Goal: Use online tool/utility: Utilize a website feature to perform a specific function

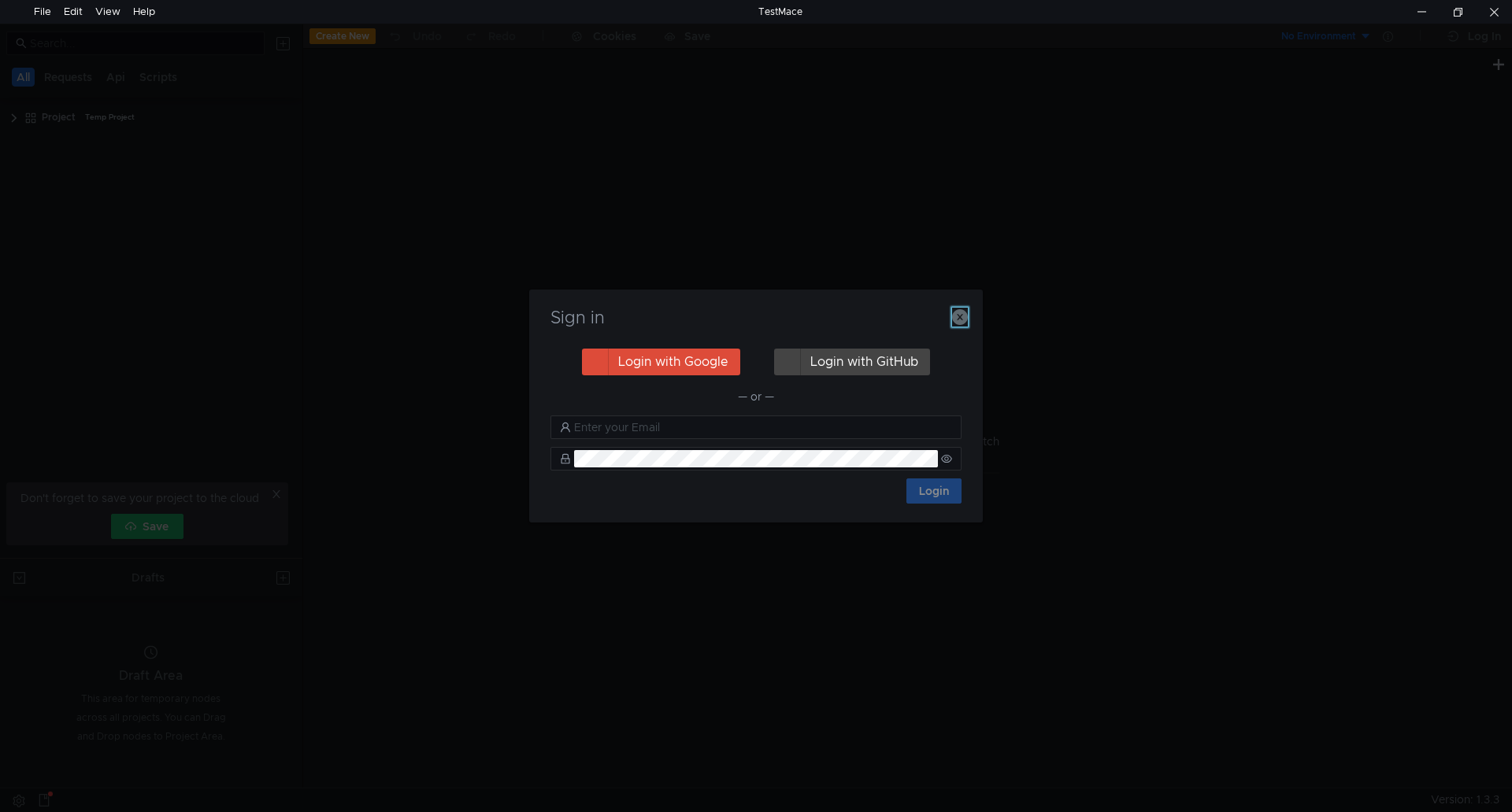
click at [956, 315] on icon "button" at bounding box center [960, 317] width 16 height 16
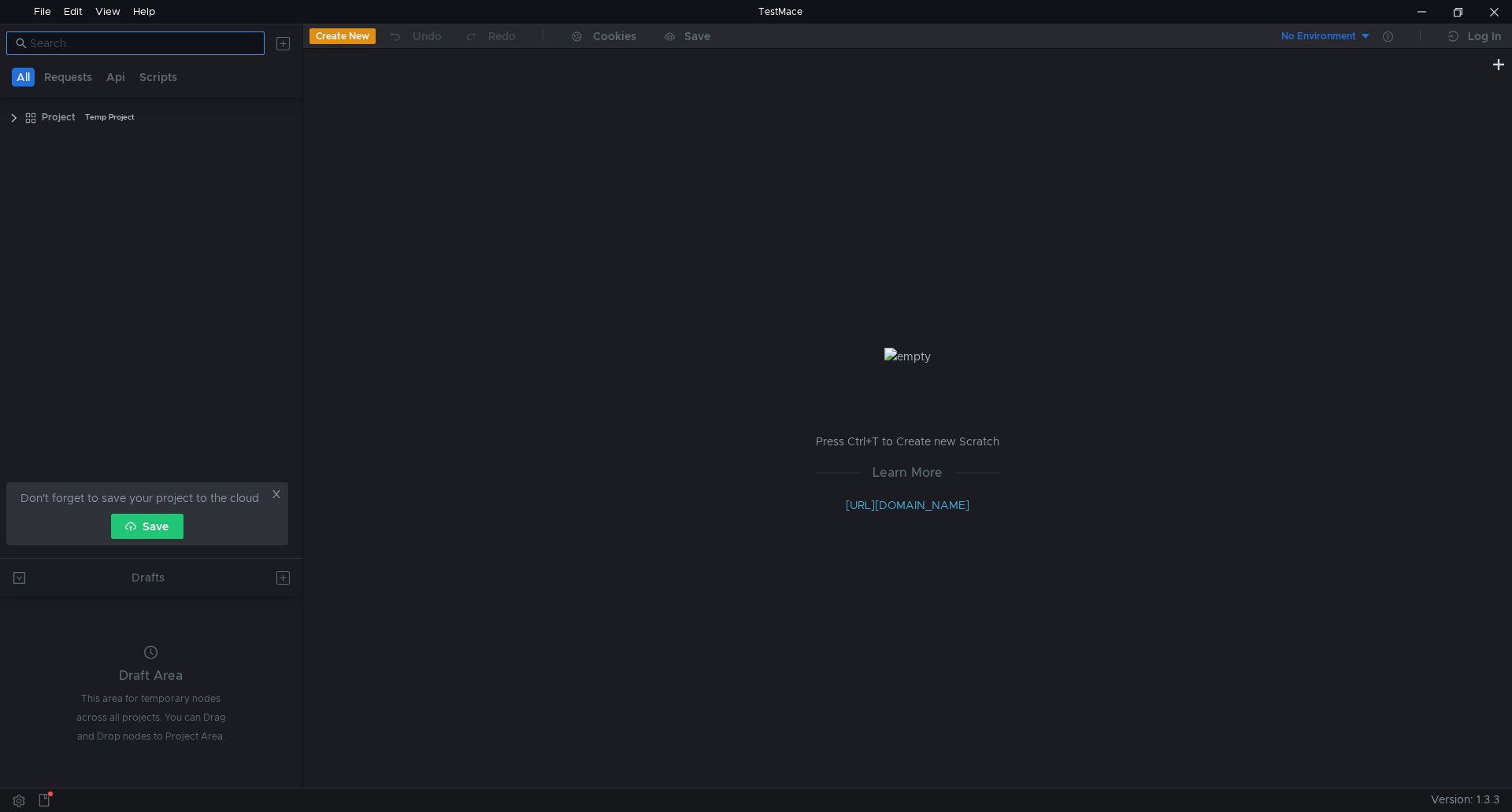
click at [184, 50] on input at bounding box center [142, 43] width 225 height 17
click at [84, 84] on button "Requests" at bounding box center [67, 77] width 57 height 19
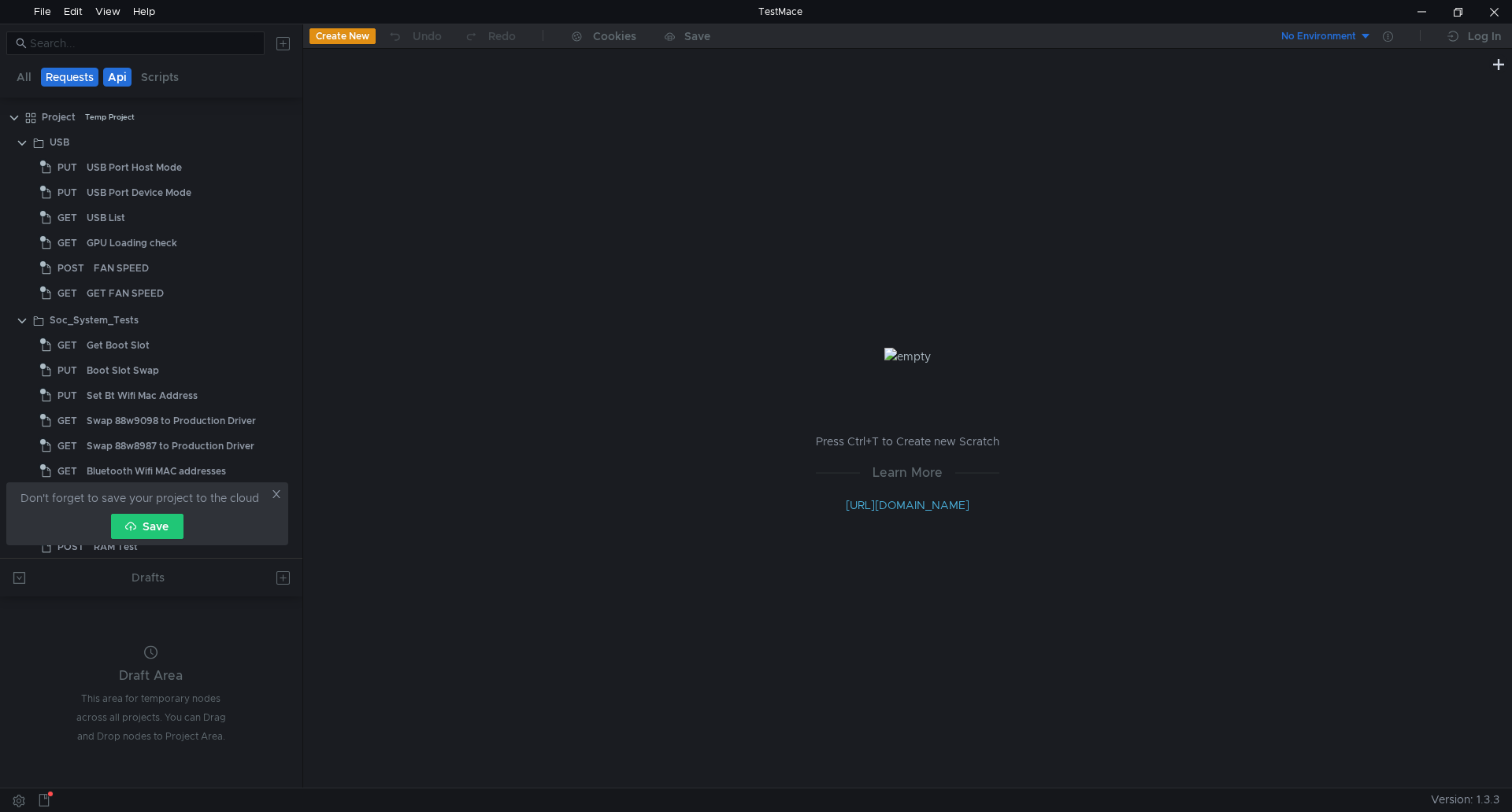
click at [111, 72] on button "Api" at bounding box center [117, 77] width 28 height 19
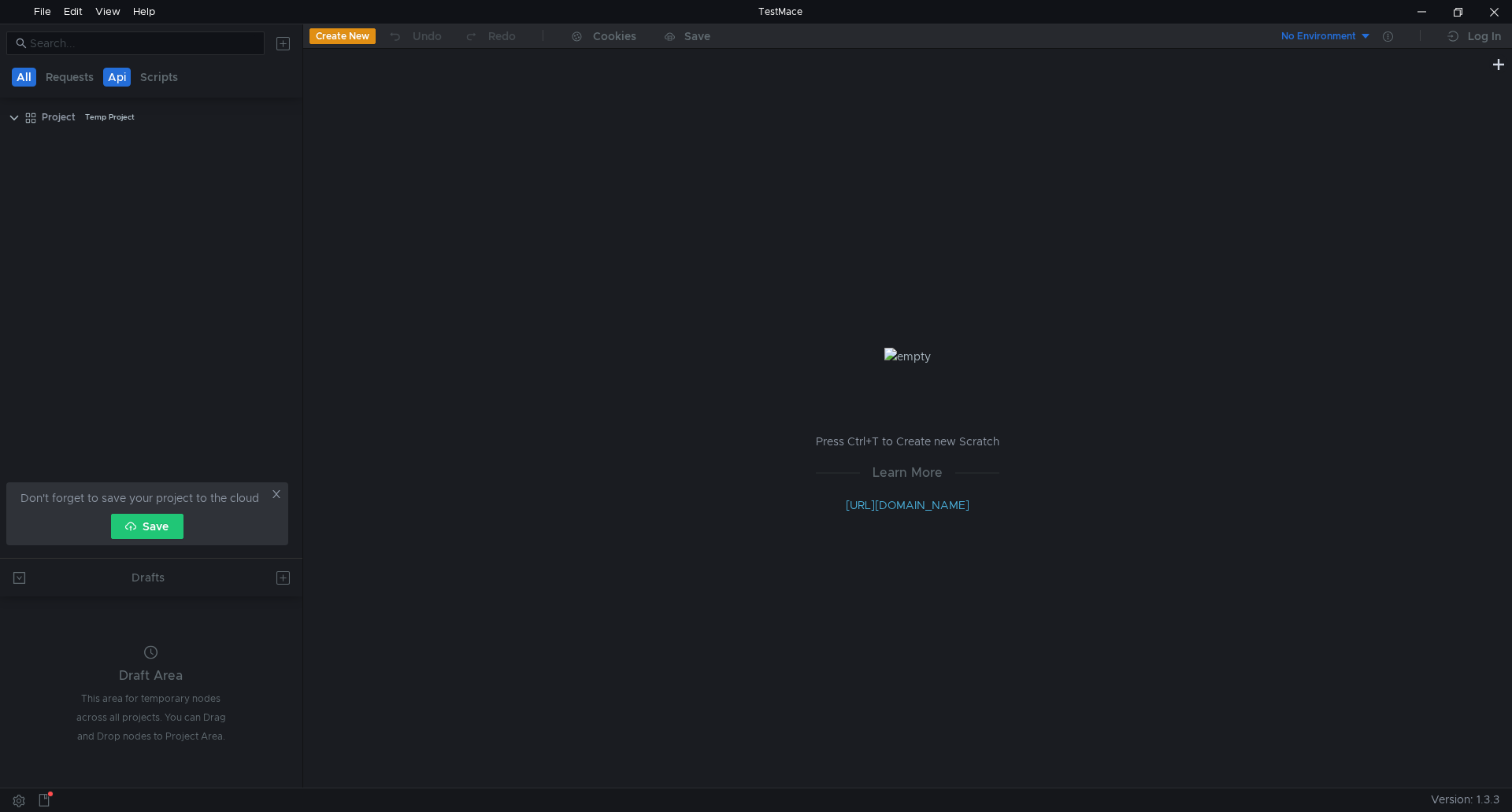
click at [23, 76] on button "All" at bounding box center [23, 77] width 24 height 19
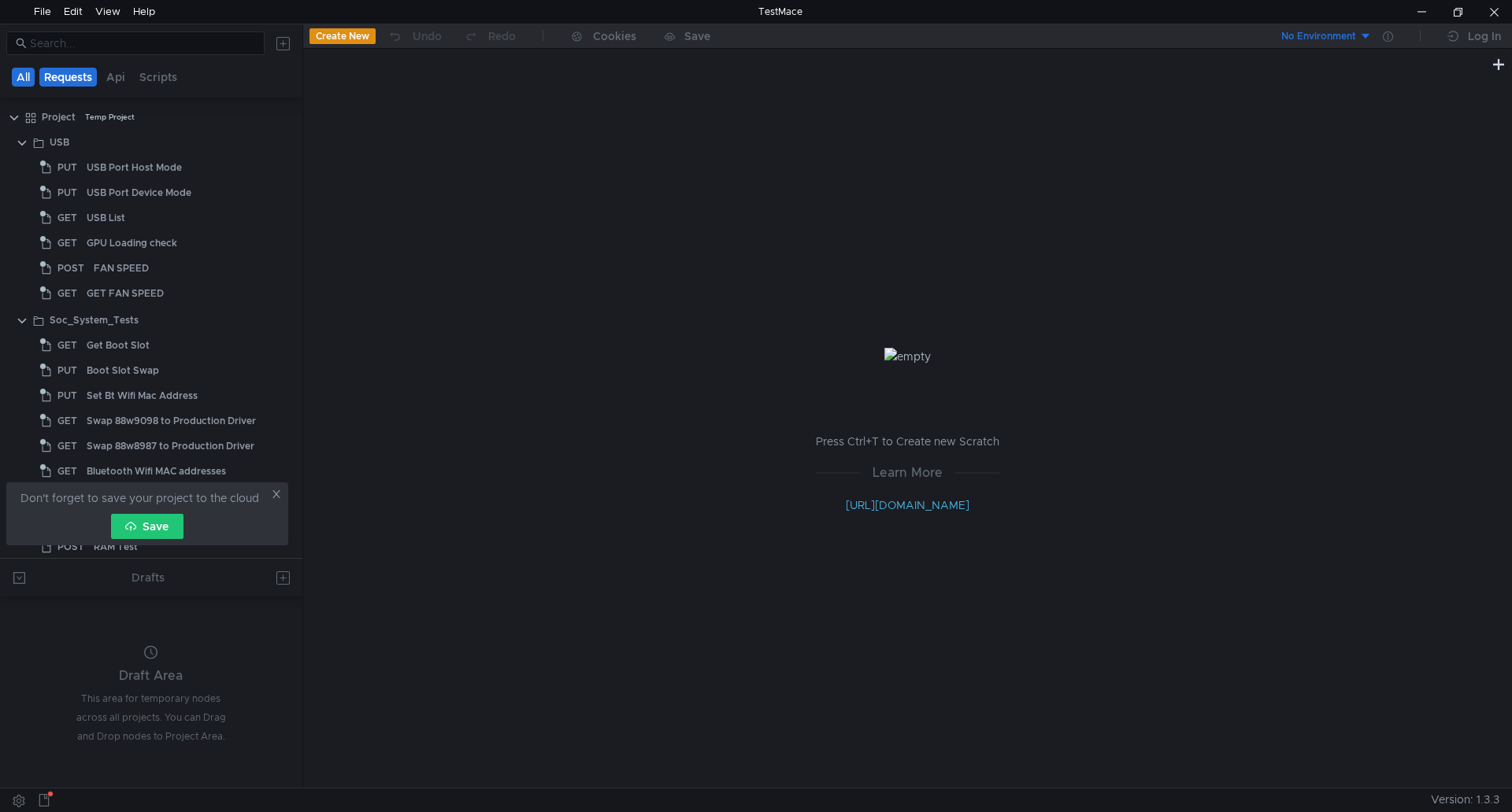
click at [47, 84] on button "Requests" at bounding box center [67, 77] width 57 height 19
click at [22, 75] on button "All" at bounding box center [23, 77] width 24 height 19
click at [78, 40] on input at bounding box center [142, 43] width 225 height 17
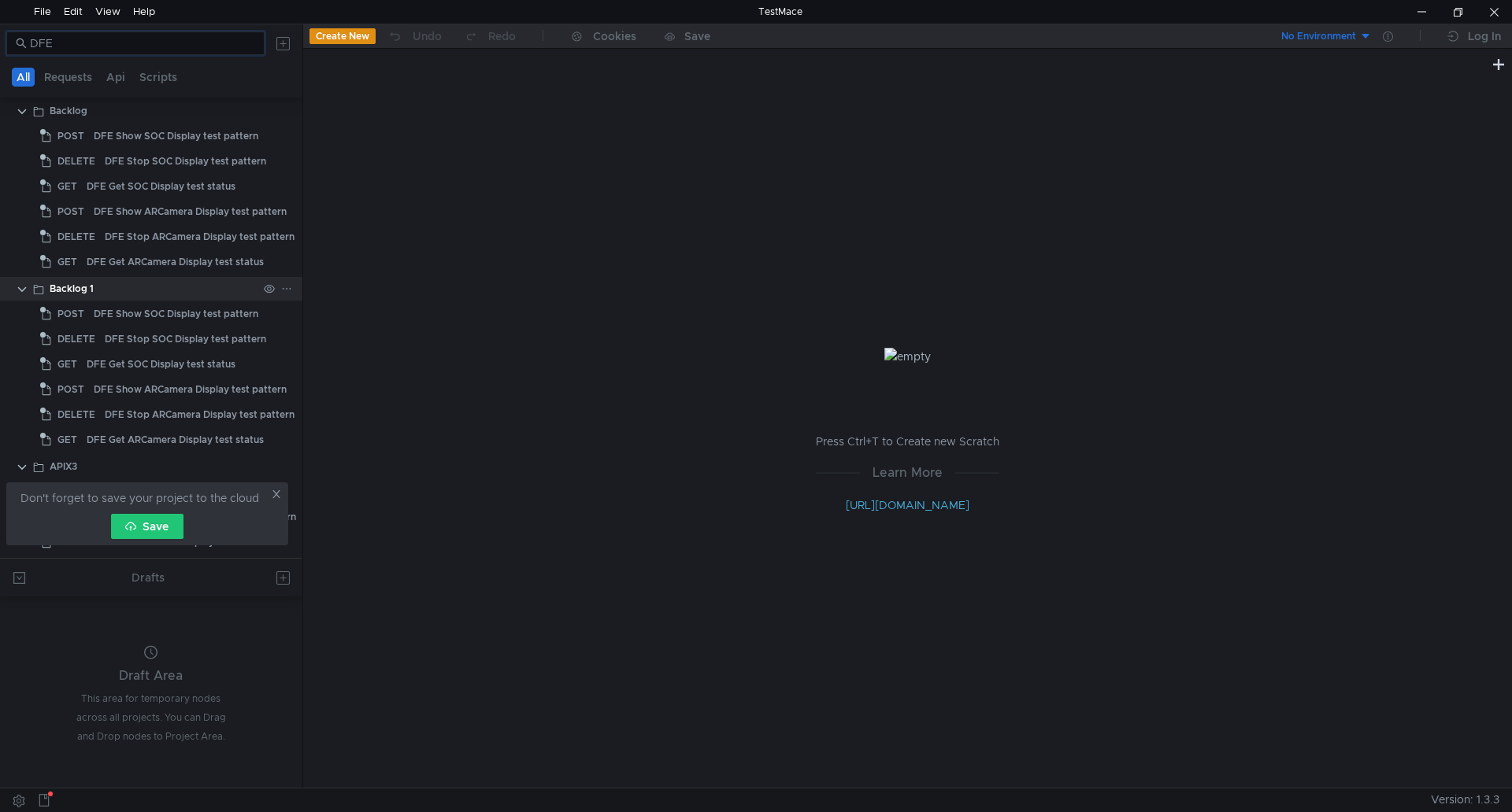
scroll to position [84, 0]
click at [280, 494] on icon at bounding box center [276, 494] width 11 height 11
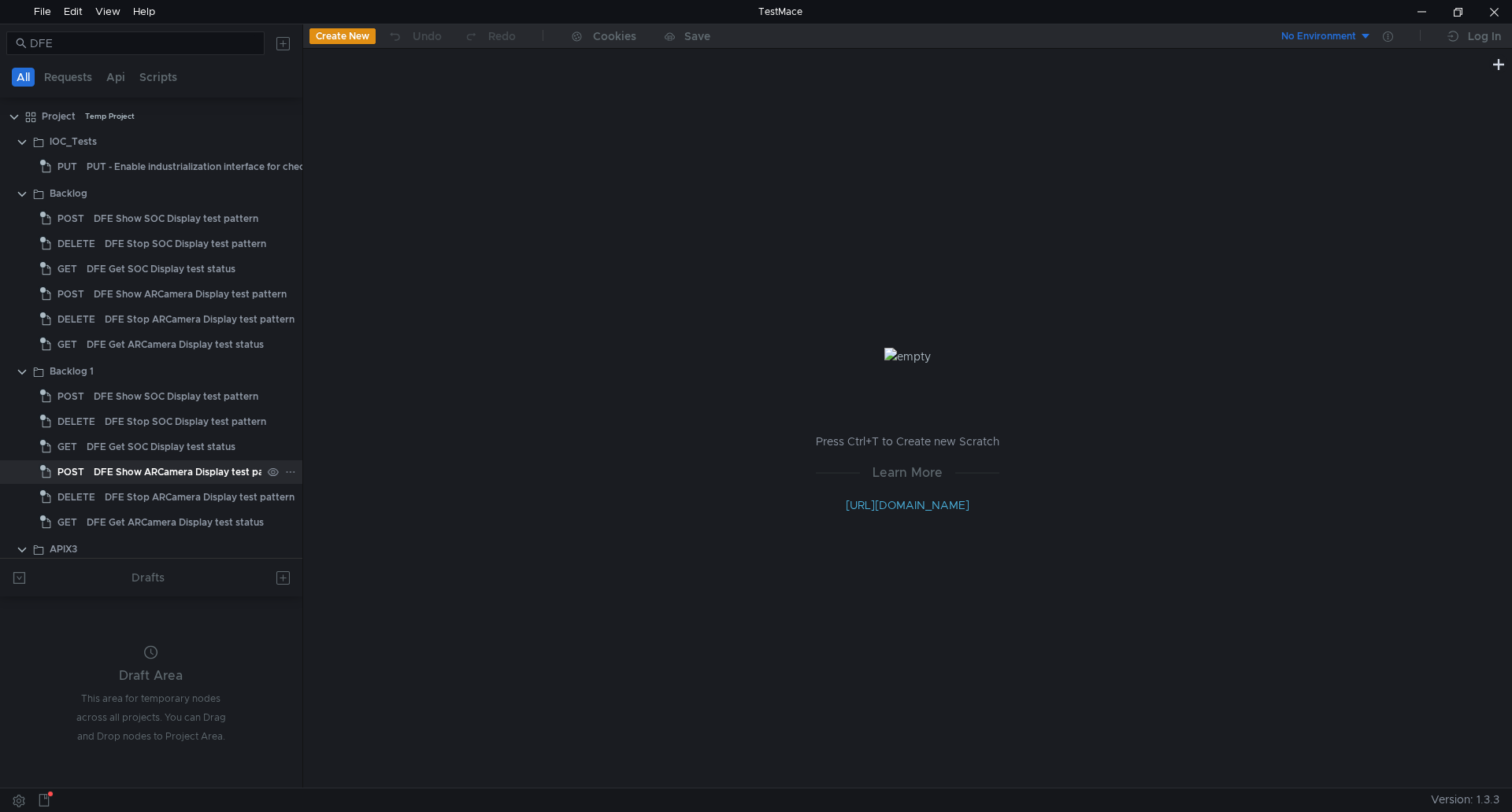
scroll to position [0, 0]
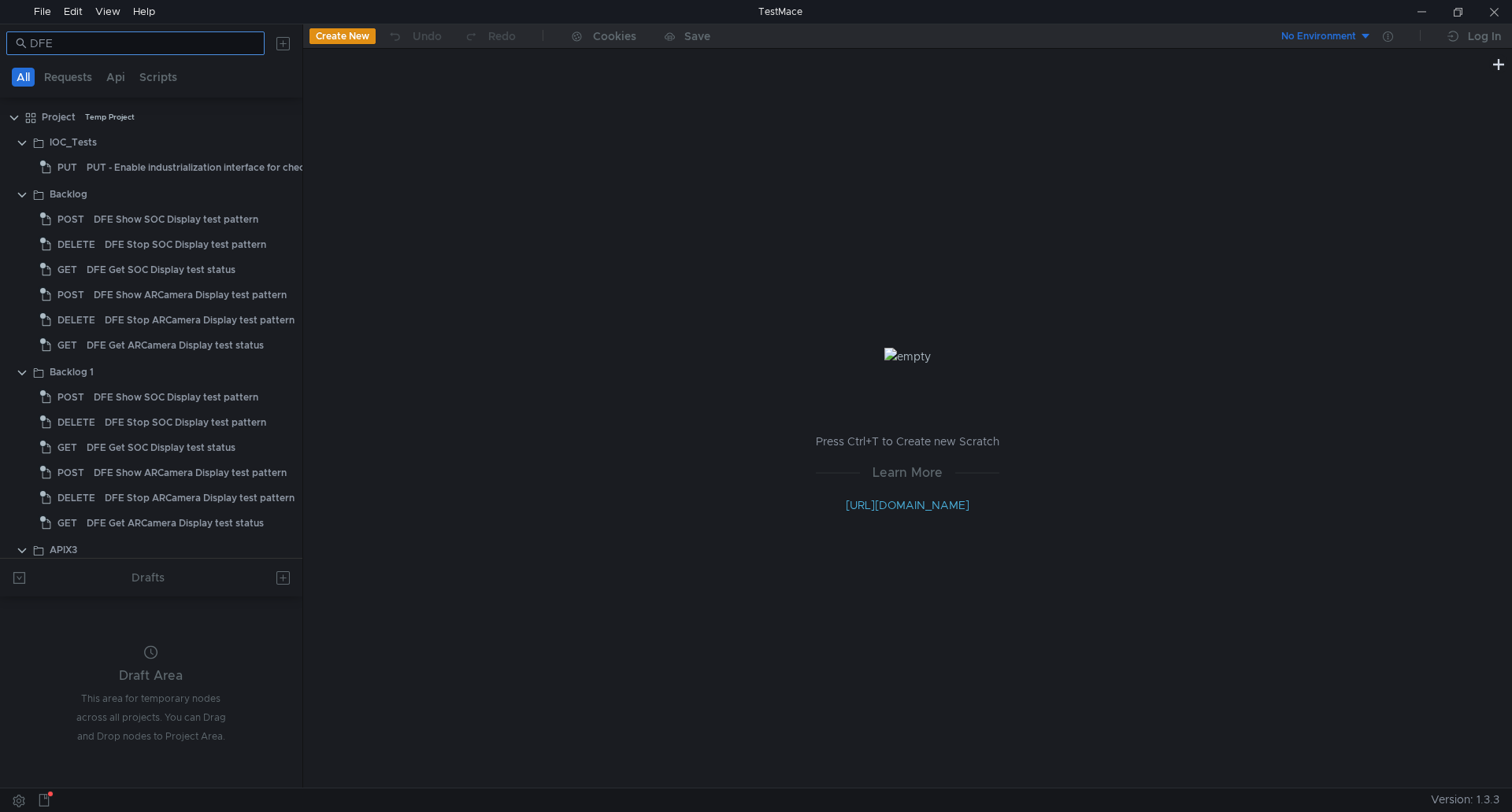
click at [154, 34] on nz-input-group "DFE" at bounding box center [135, 43] width 258 height 23
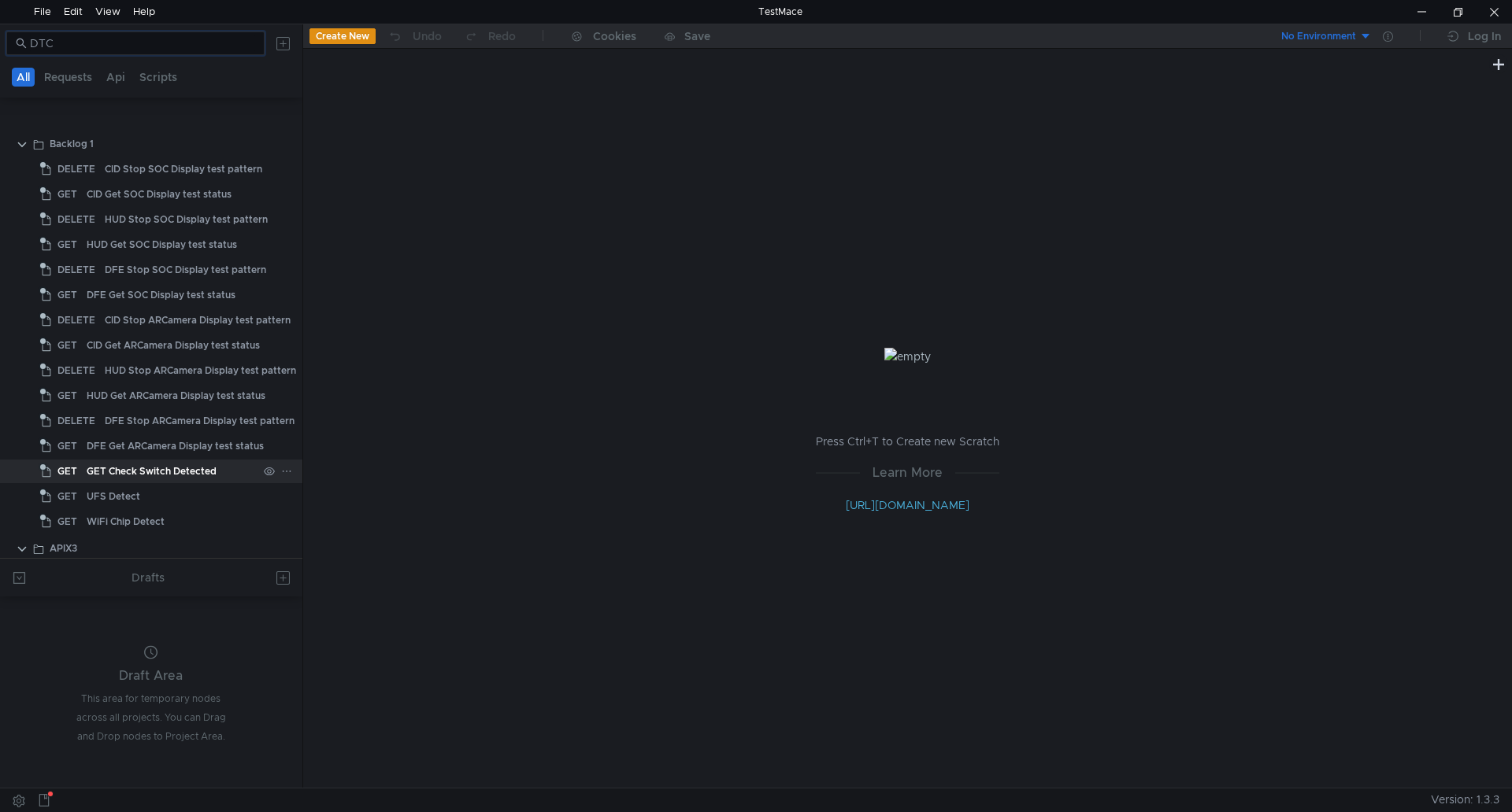
scroll to position [708, 0]
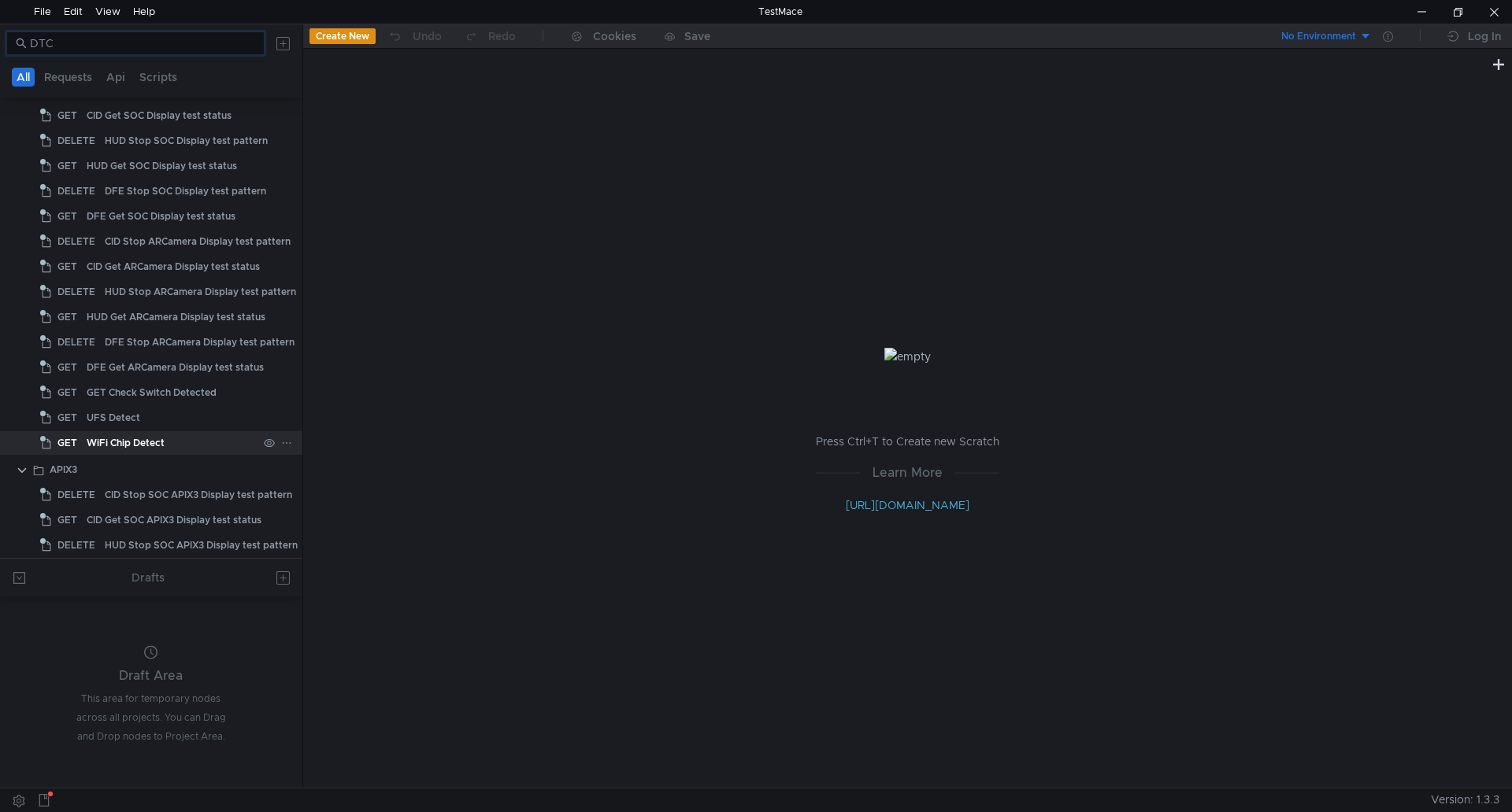
type input "DTC"
click at [189, 440] on div "WiFi Chip Detect" at bounding box center [172, 443] width 171 height 23
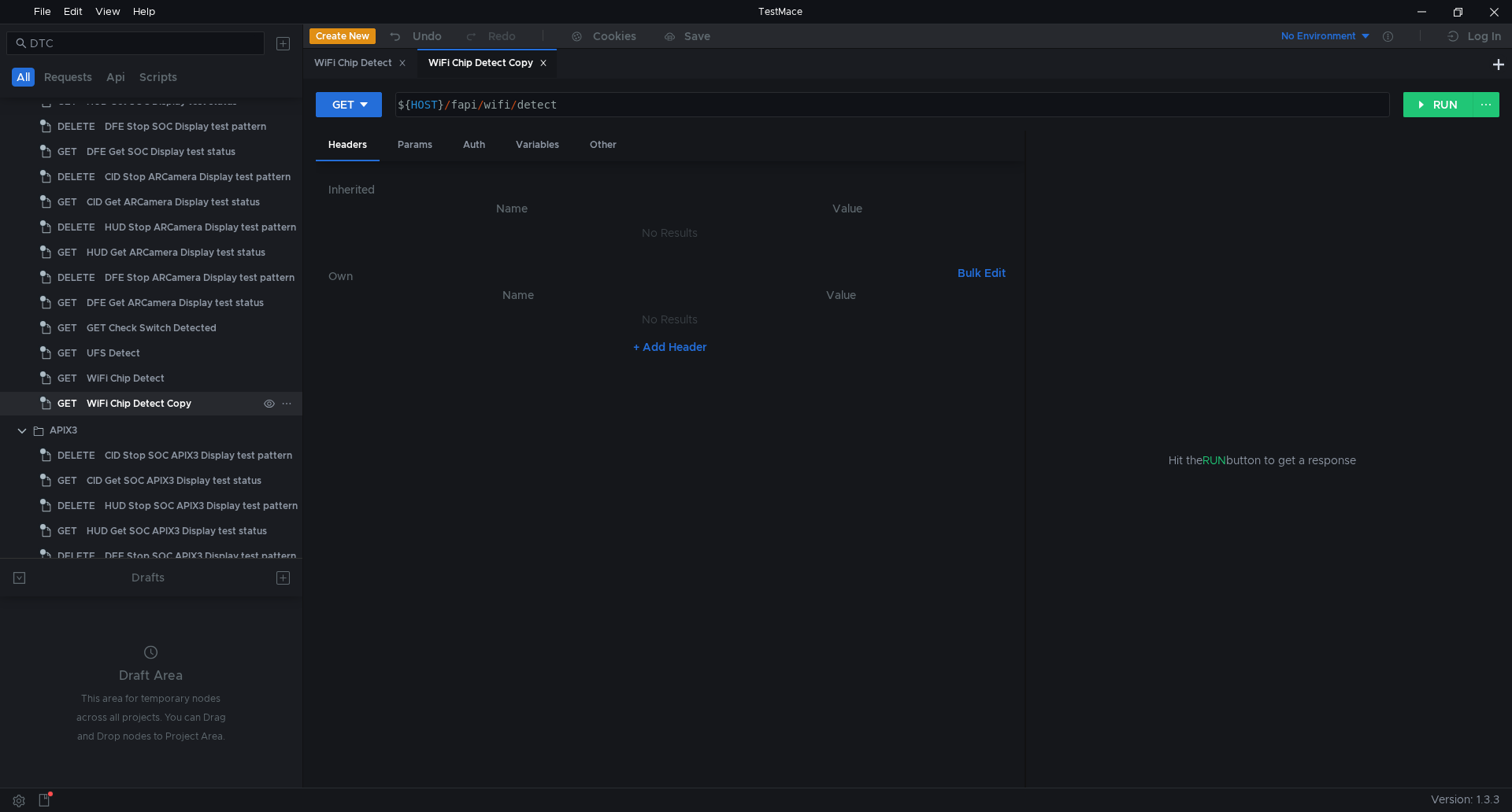
scroll to position [839, 0]
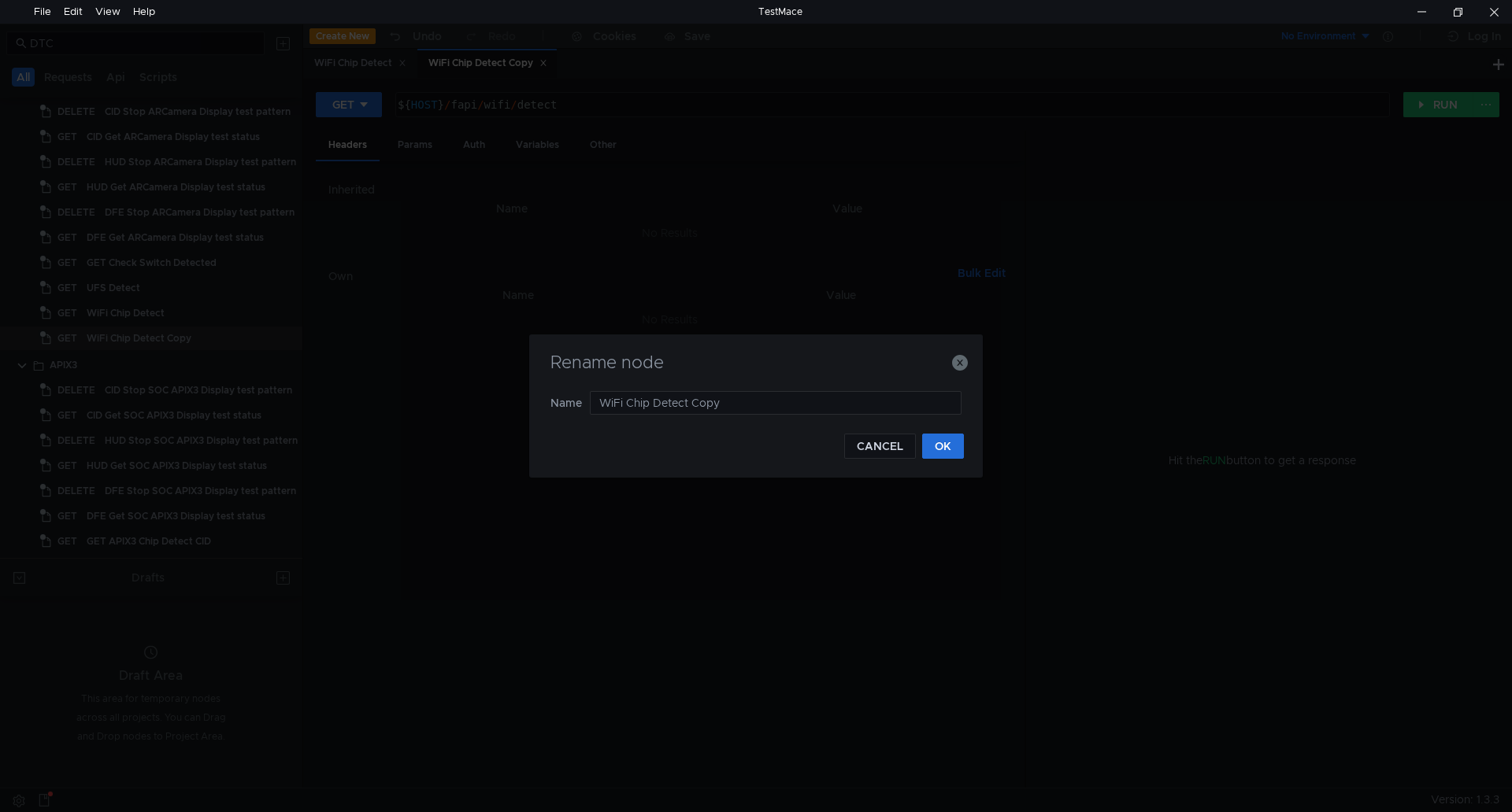
drag, startPoint x: 727, startPoint y: 404, endPoint x: 568, endPoint y: 395, distance: 159.3
click at [568, 395] on nz-form-item "Name WiFi Chip Detect Copy" at bounding box center [756, 403] width 411 height 23
type input "GET - Check DTC - ACTIVE"
click at [955, 451] on button "OK" at bounding box center [943, 446] width 42 height 25
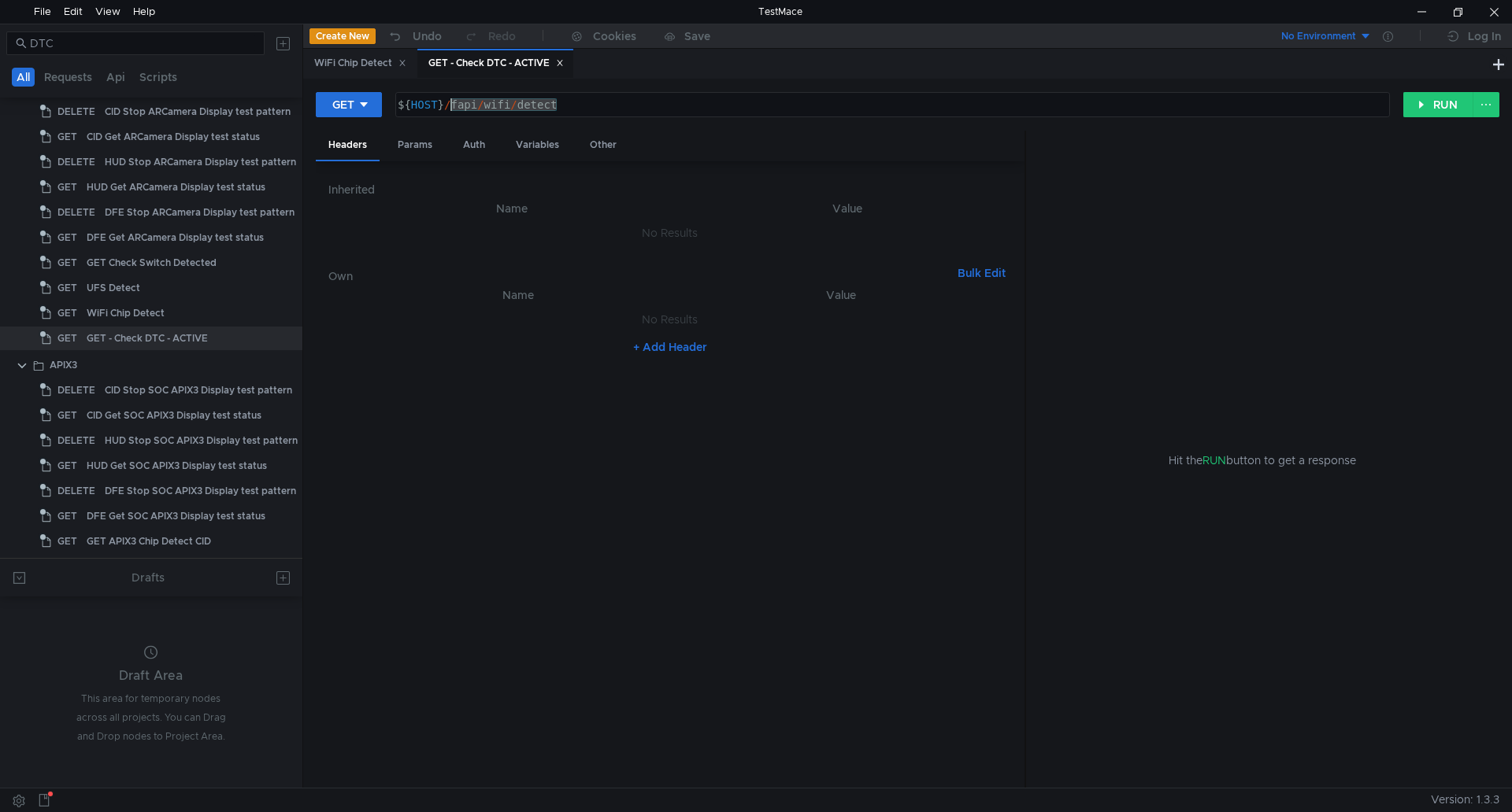
drag, startPoint x: 559, startPoint y: 106, endPoint x: 453, endPoint y: 105, distance: 106.0
click at [453, 105] on div "${ HOST } / fapi / wifi / detect" at bounding box center [891, 116] width 993 height 37
paste textarea "system/dfe/dtc"
type textarea "${HOST}/fapi/system/dfe/dtc"
click at [1439, 96] on button "RUN" at bounding box center [1438, 105] width 70 height 25
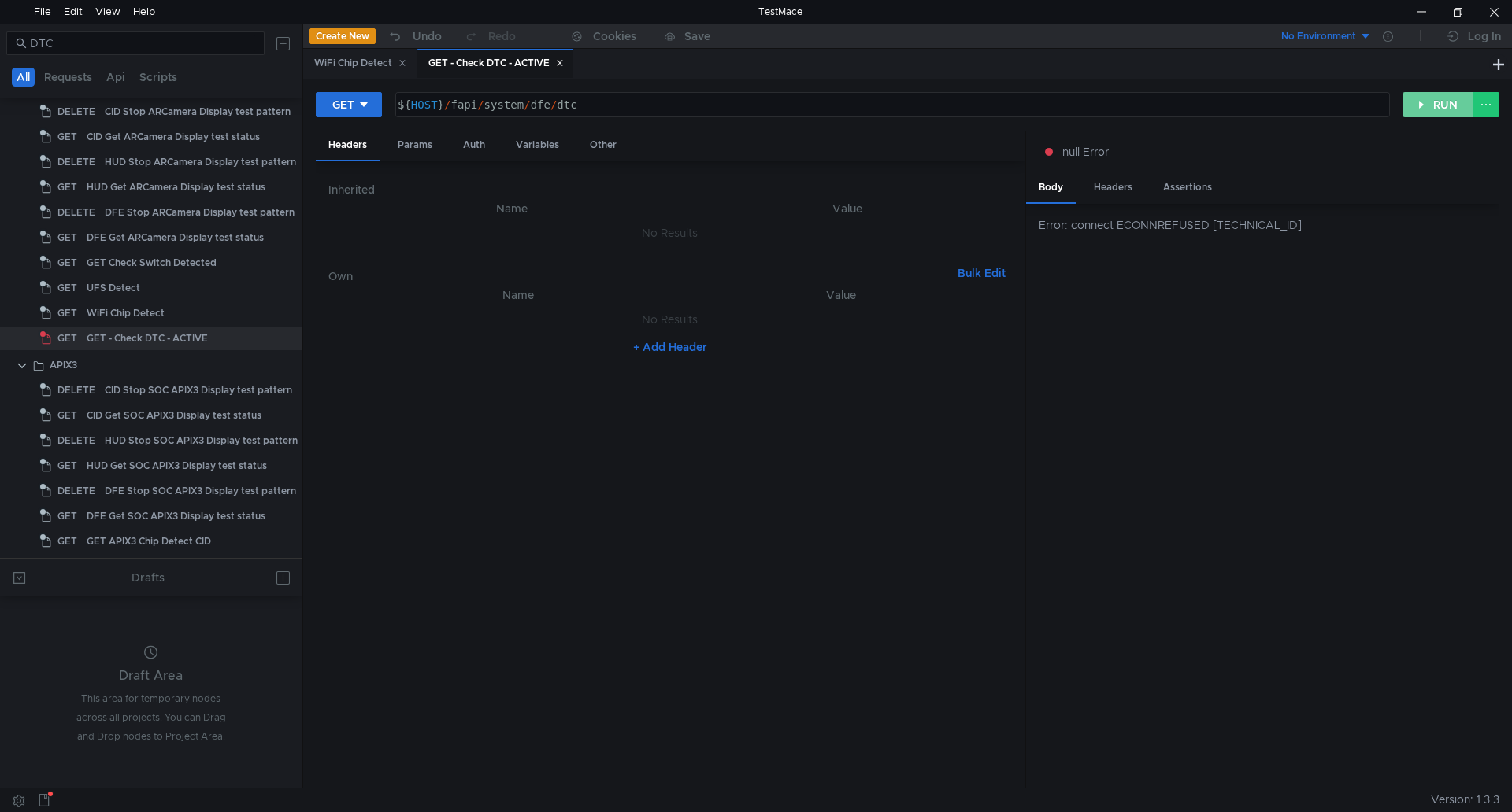
click at [1440, 98] on button "RUN" at bounding box center [1438, 105] width 70 height 25
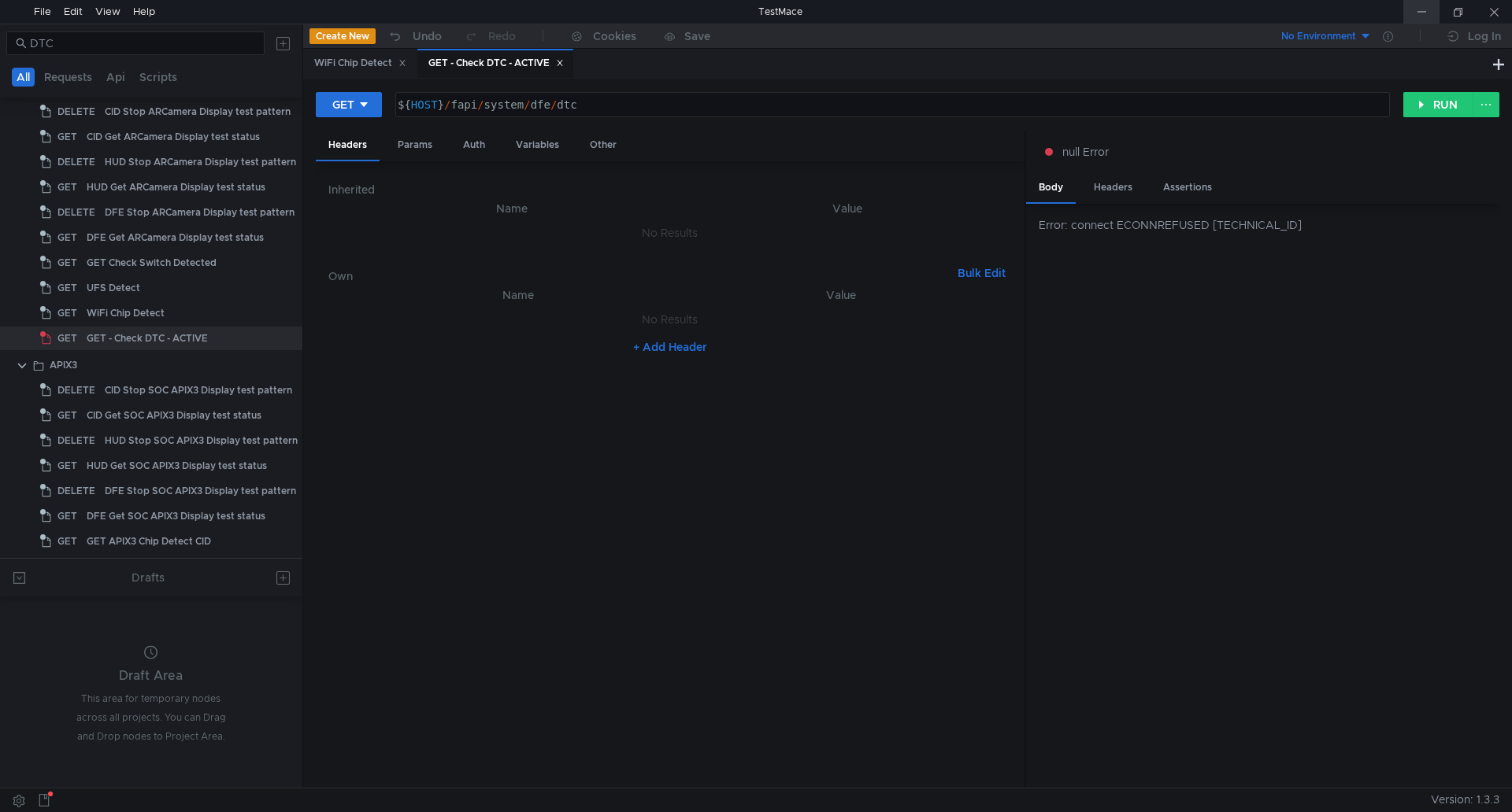
click at [1431, 5] on div at bounding box center [1421, 12] width 37 height 23
